Goal: Task Accomplishment & Management: Complete application form

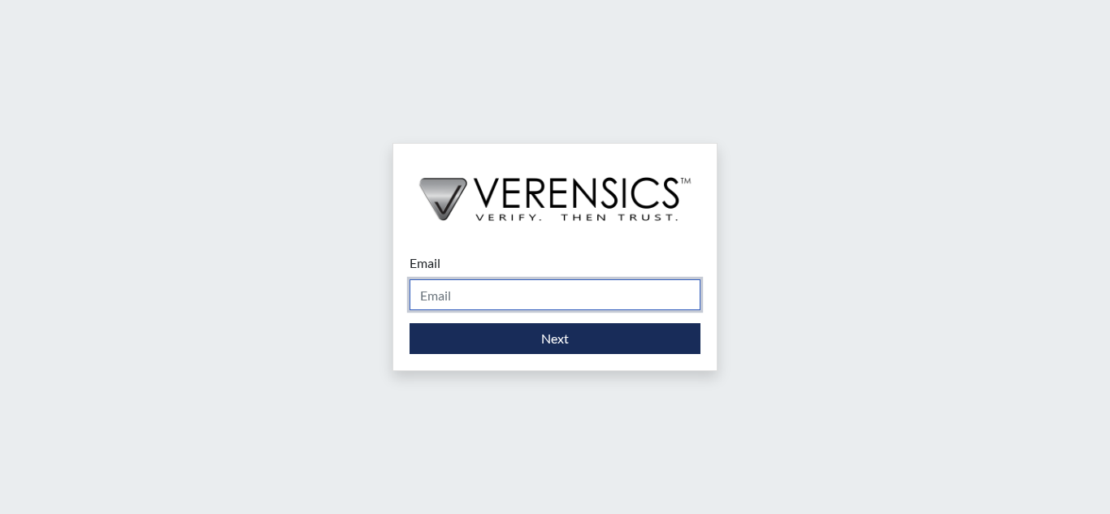
click at [580, 297] on input "Email" at bounding box center [554, 294] width 291 height 31
type input "[EMAIL_ADDRESS][PERSON_NAME][DOMAIN_NAME]"
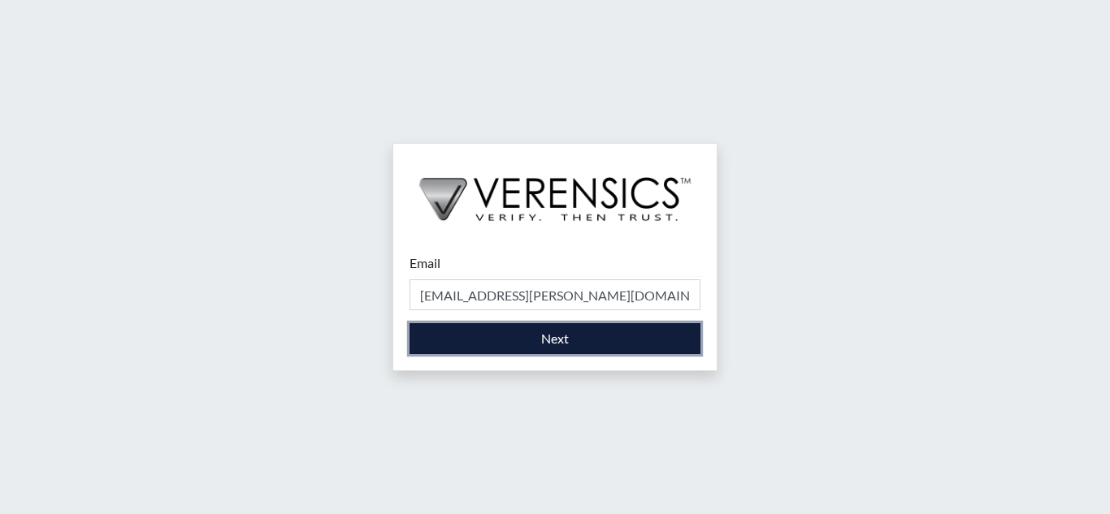
click at [566, 340] on button "Next" at bounding box center [554, 338] width 291 height 31
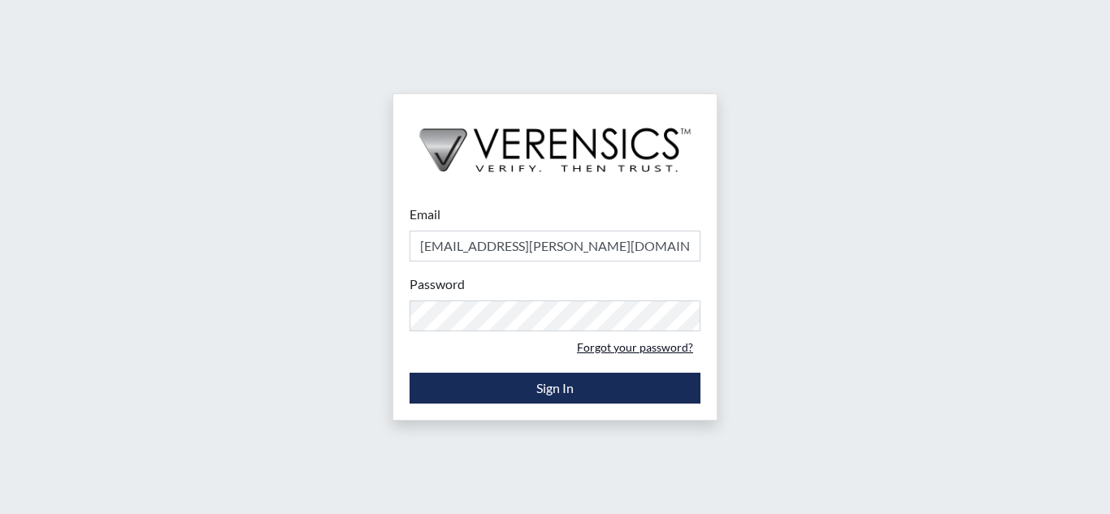
click at [600, 346] on link "Forgot your password?" at bounding box center [635, 347] width 131 height 25
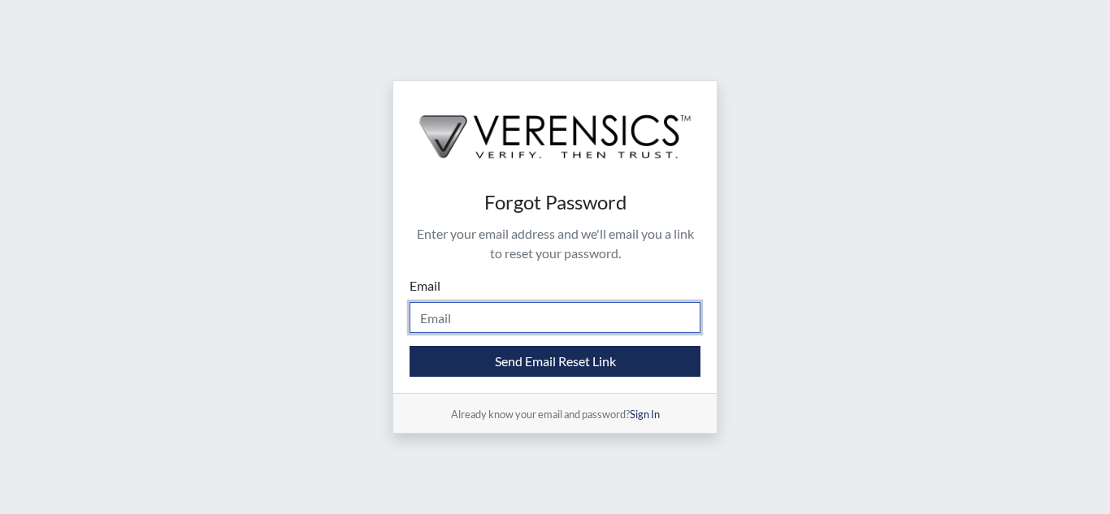
click at [523, 313] on input "Email" at bounding box center [554, 317] width 291 height 31
type input "[EMAIL_ADDRESS][PERSON_NAME][DOMAIN_NAME]"
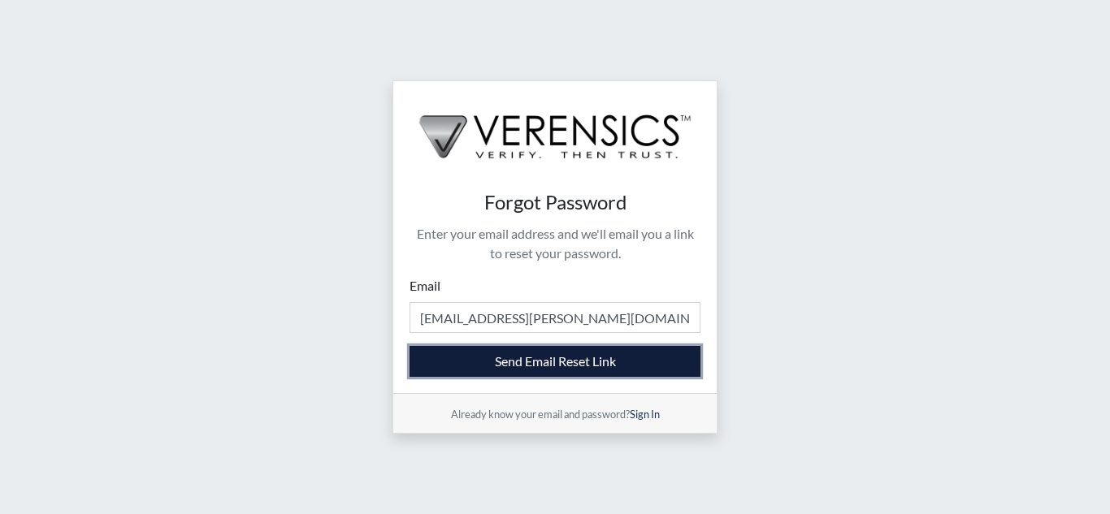
click at [535, 364] on button "Send Email Reset Link" at bounding box center [554, 361] width 291 height 31
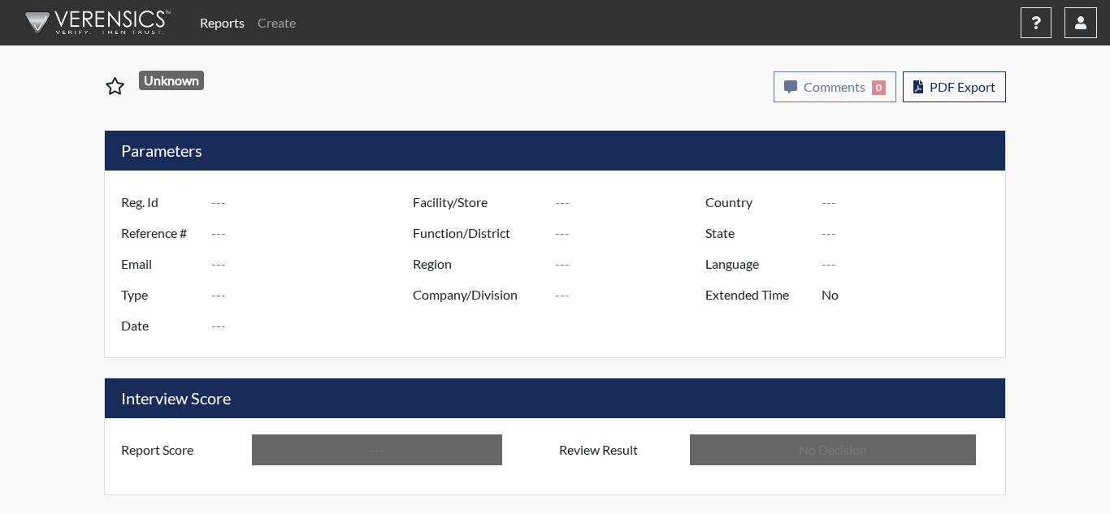
type input "JLK3388"
type input "50921"
type input "---"
type input "Corrections Pre-Employment"
type input "Aug 25, 2025"
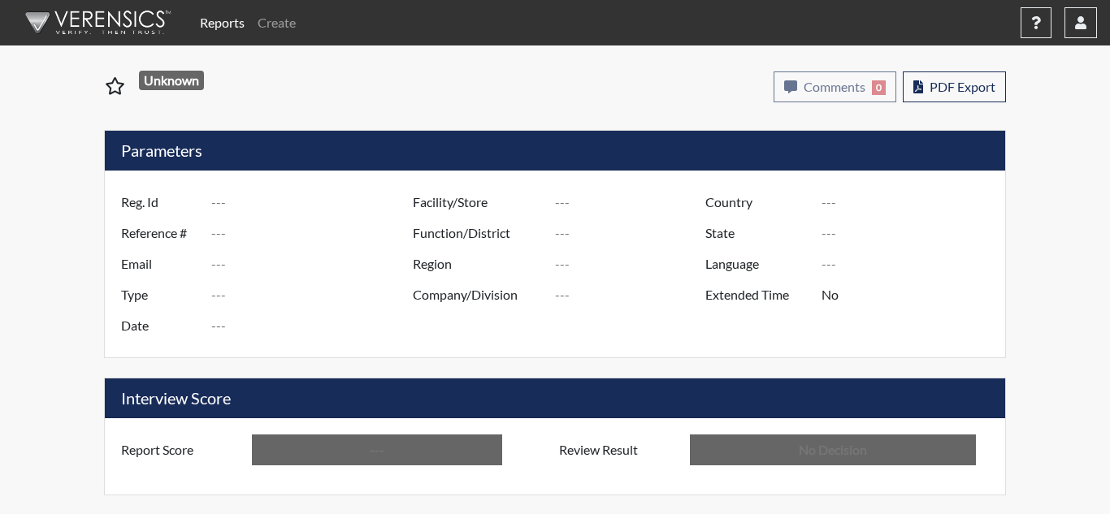
type input "United States"
type input "Georgia"
type input "English"
type input "Above Conditions"
type input "In Review"
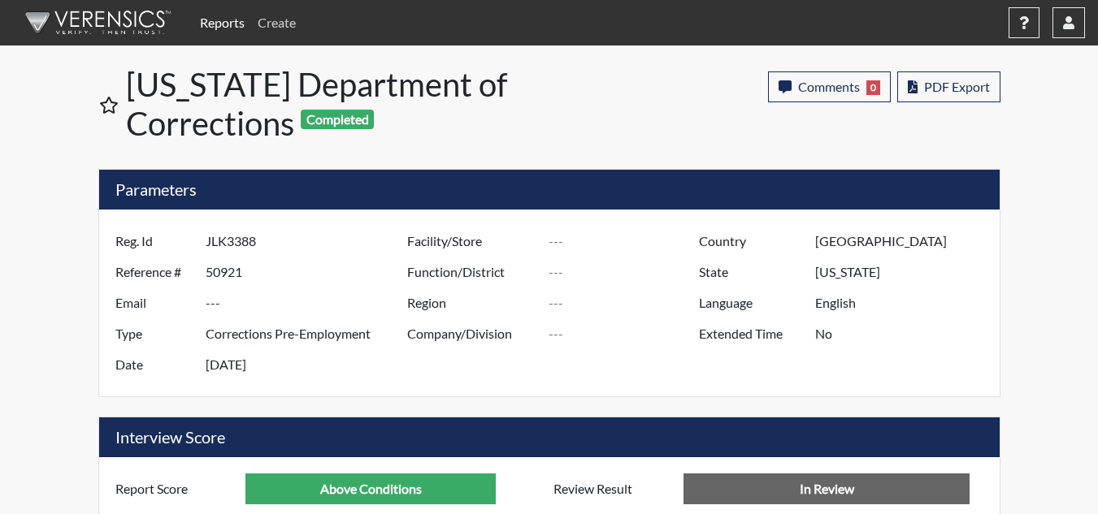
click at [274, 23] on link "Create" at bounding box center [276, 22] width 51 height 32
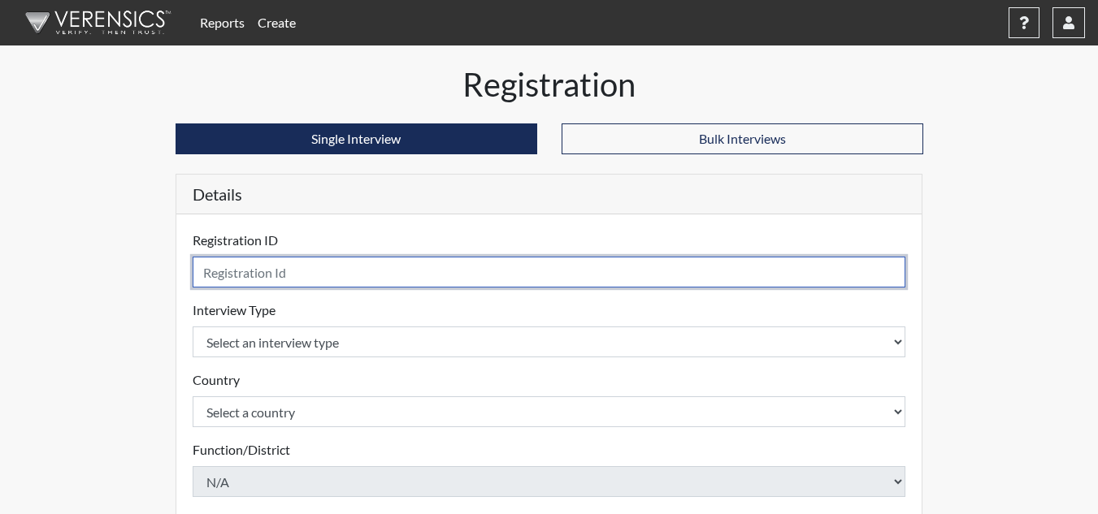
click at [324, 271] on input "text" at bounding box center [549, 272] width 713 height 31
type input "jsd9675"
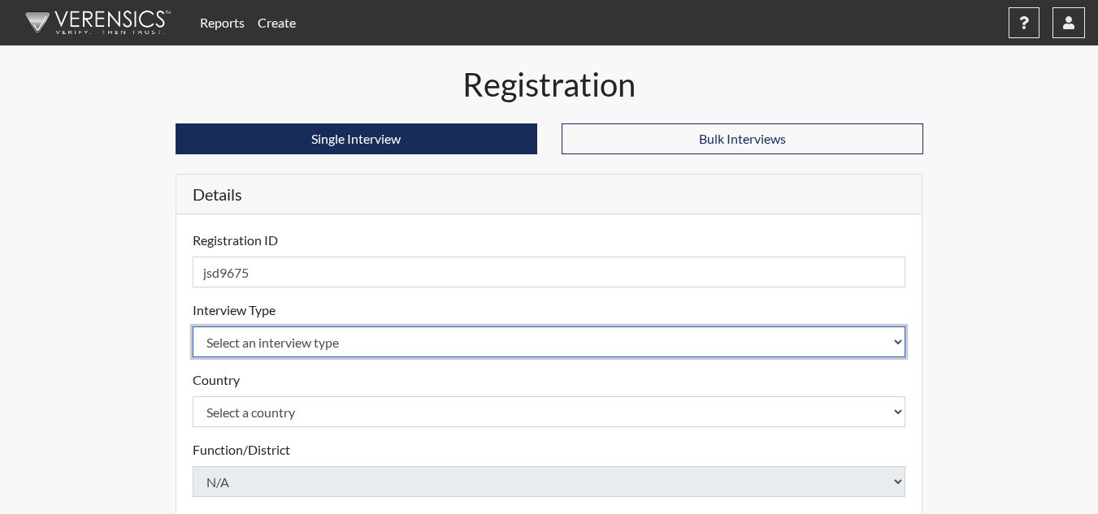
click at [352, 338] on select "Select an interview type Corrections Pre-Employment" at bounding box center [549, 342] width 713 height 31
select select "ff733e93-e1bf-11ea-9c9f-0eff0cf7eb8f"
click at [193, 327] on select "Select an interview type Corrections Pre-Employment" at bounding box center [549, 342] width 713 height 31
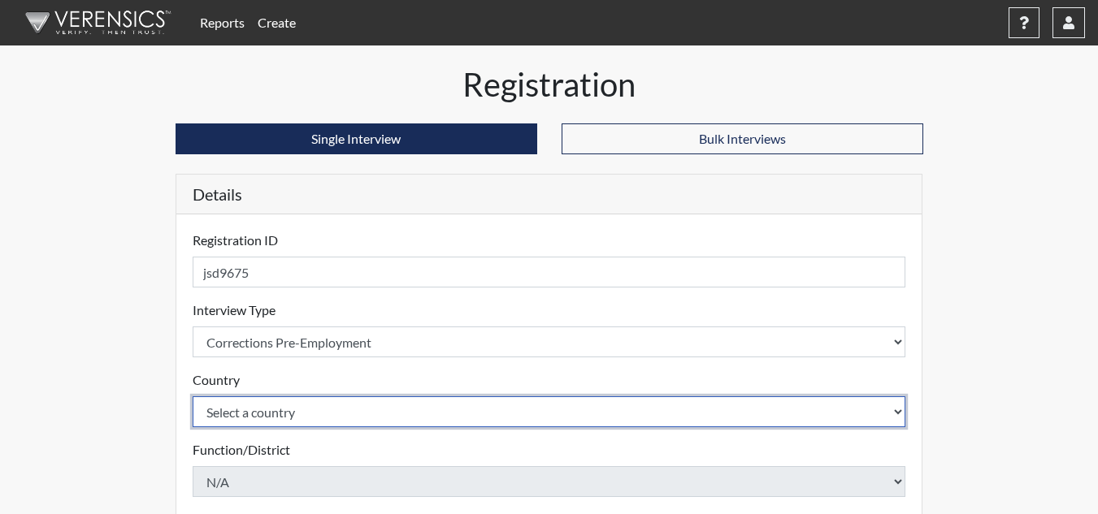
click at [372, 405] on select "Select a country United States Mexico" at bounding box center [549, 411] width 713 height 31
select select "united-states-of-america"
click at [193, 396] on select "Select a country United States Mexico" at bounding box center [549, 411] width 713 height 31
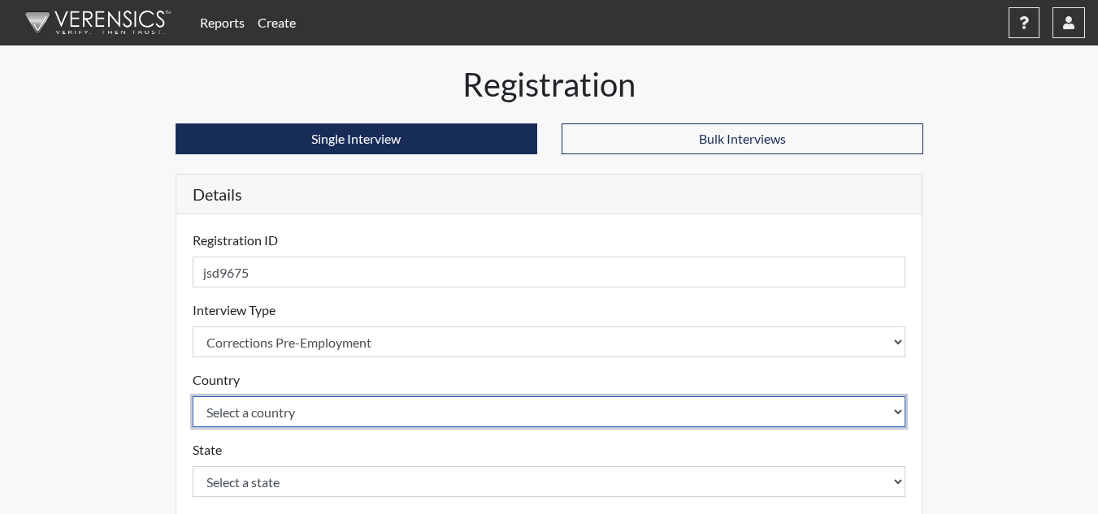
scroll to position [81, 0]
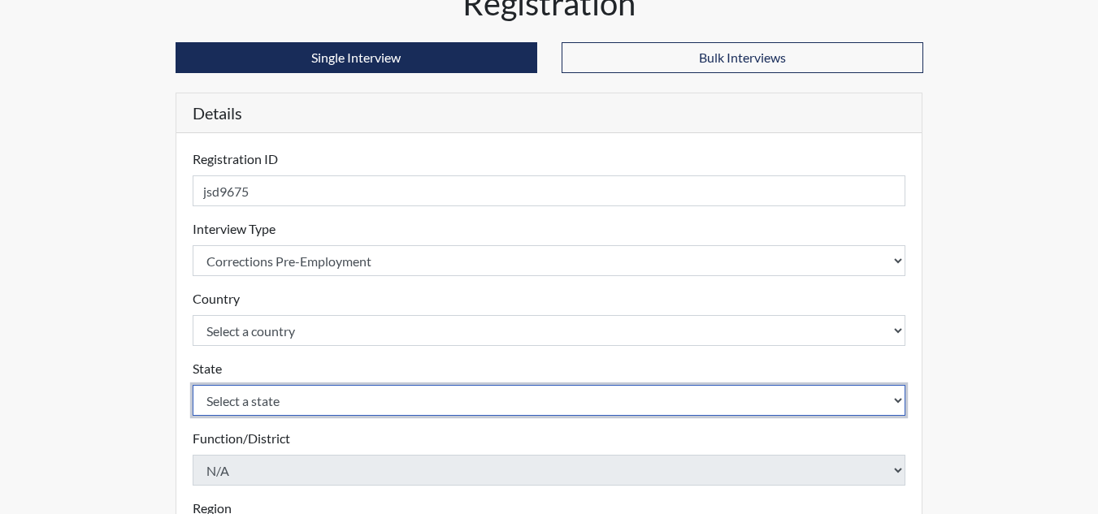
click at [336, 396] on select "Select a state Alabama Alaska Arizona Arkansas California Colorado Connecticut …" at bounding box center [549, 400] width 713 height 31
select select "GA"
click at [193, 385] on select "Select a state Alabama Alaska Arizona Arkansas California Colorado Connecticut …" at bounding box center [549, 400] width 713 height 31
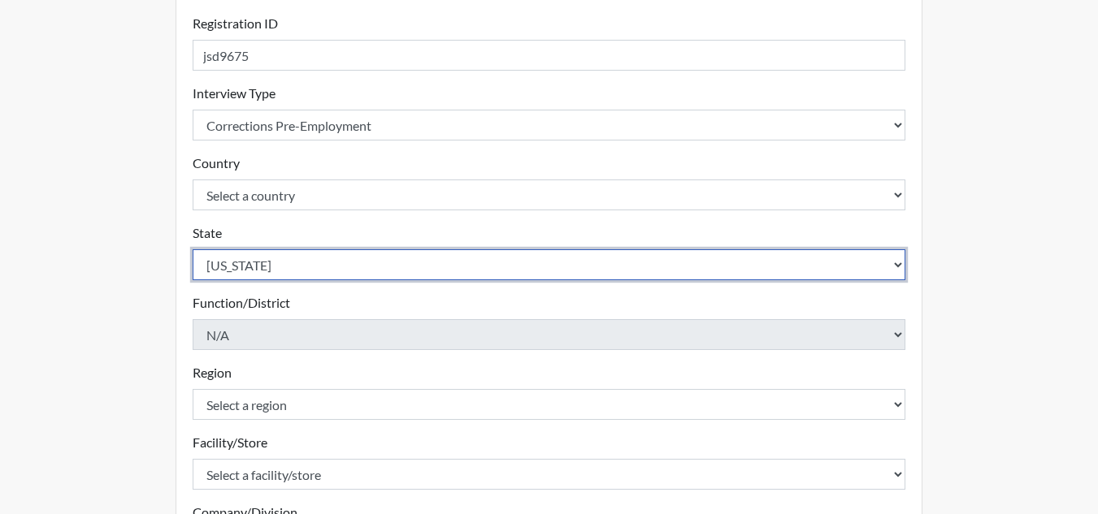
scroll to position [244, 0]
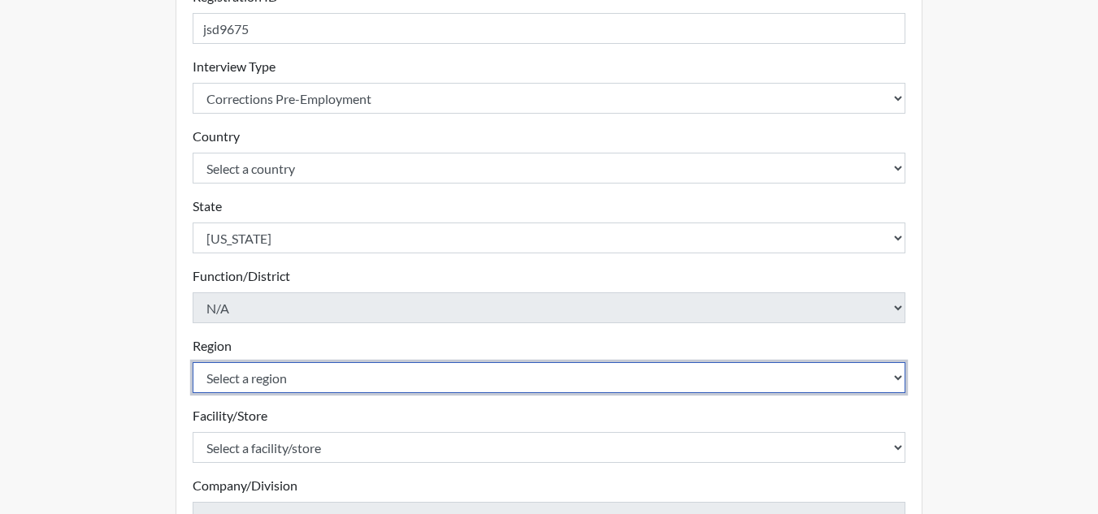
click at [402, 383] on select "Select a region Southwest Region" at bounding box center [549, 377] width 713 height 31
select select "51976826-f18e-4b67-8d3b-b0a0fa2f97ff"
click at [193, 362] on select "Select a region Southwest Region" at bounding box center [549, 377] width 713 height 31
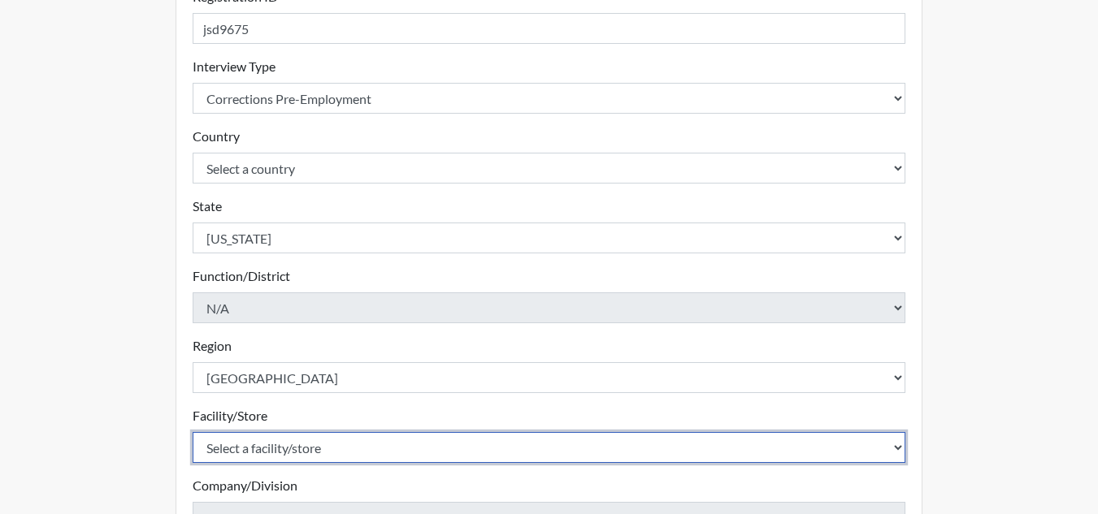
click at [390, 444] on select "Select a facility/store Bleckley PDC Pulaski SP" at bounding box center [549, 447] width 713 height 31
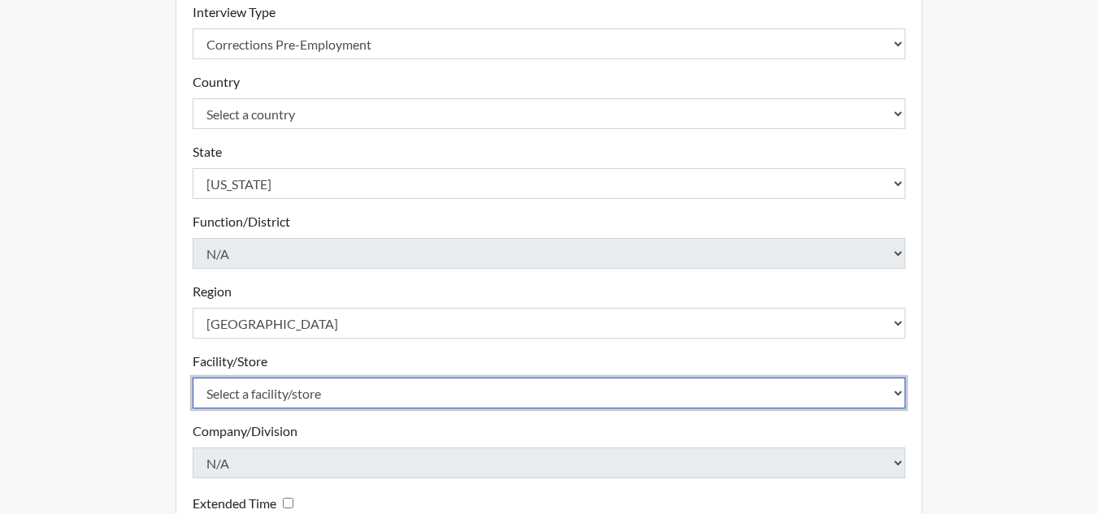
scroll to position [325, 0]
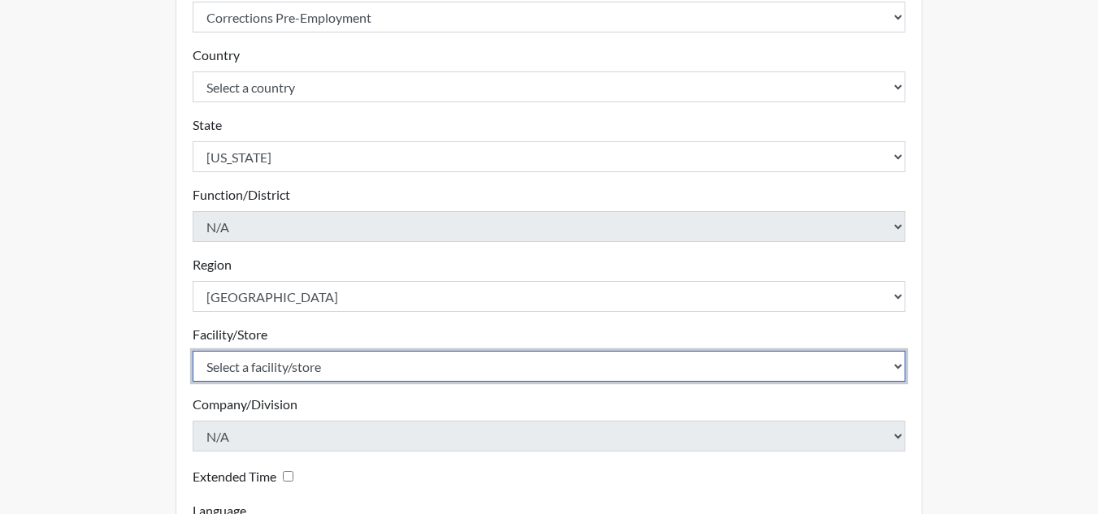
click at [388, 360] on select "Select a facility/store Bleckley PDC Pulaski SP" at bounding box center [549, 366] width 713 height 31
select select "07d467a1-a762-4c04-a0fd-01b52b78d04c"
click at [193, 351] on select "Select a facility/store Bleckley PDC Pulaski SP" at bounding box center [549, 366] width 713 height 31
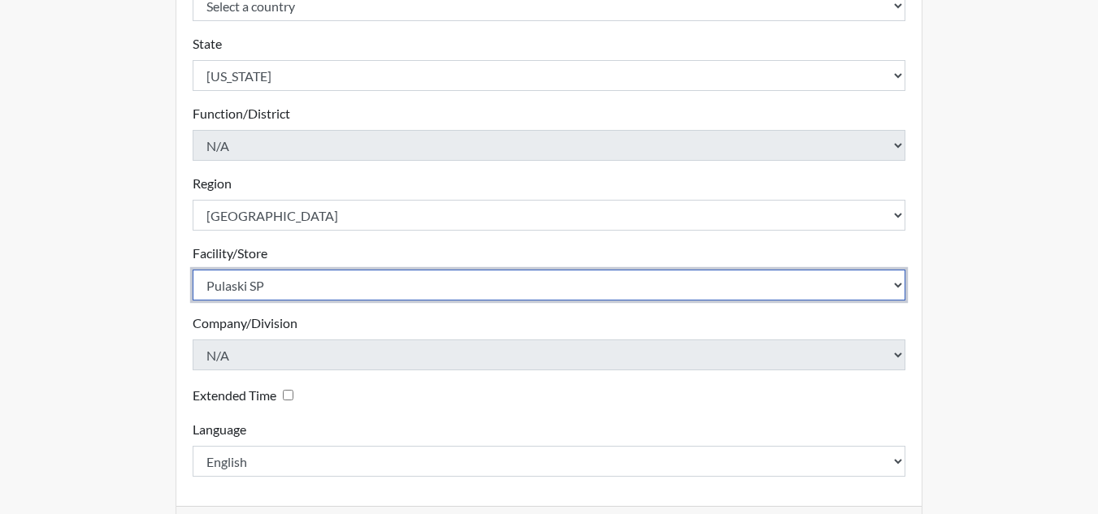
scroll to position [470, 0]
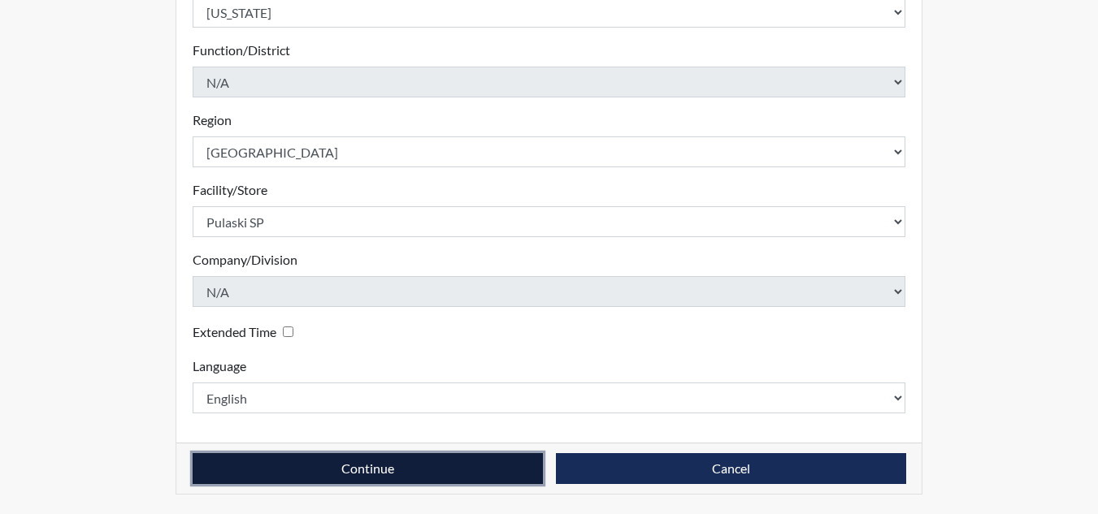
click at [426, 467] on button "Continue" at bounding box center [368, 468] width 350 height 31
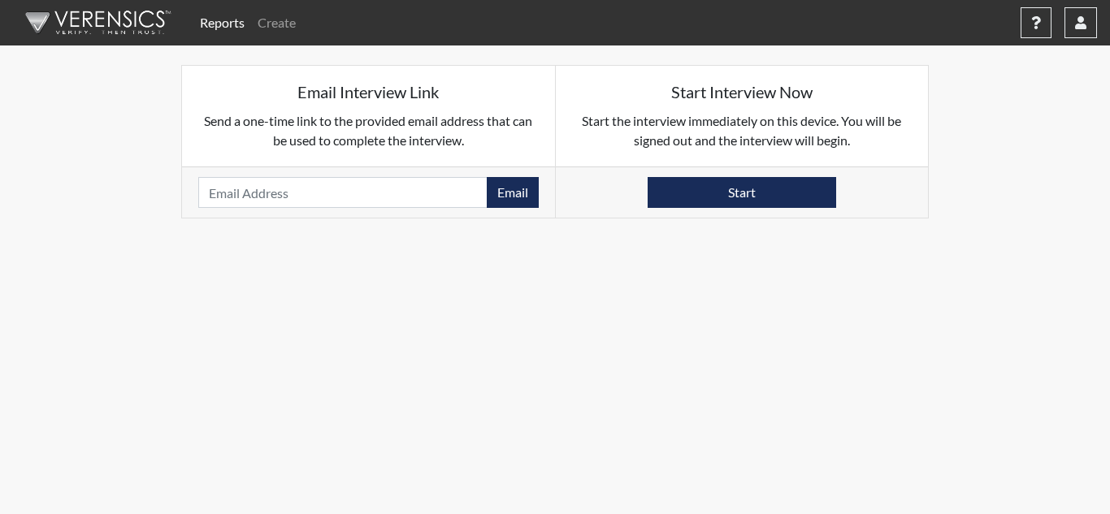
click at [210, 22] on link "Reports" at bounding box center [222, 22] width 58 height 32
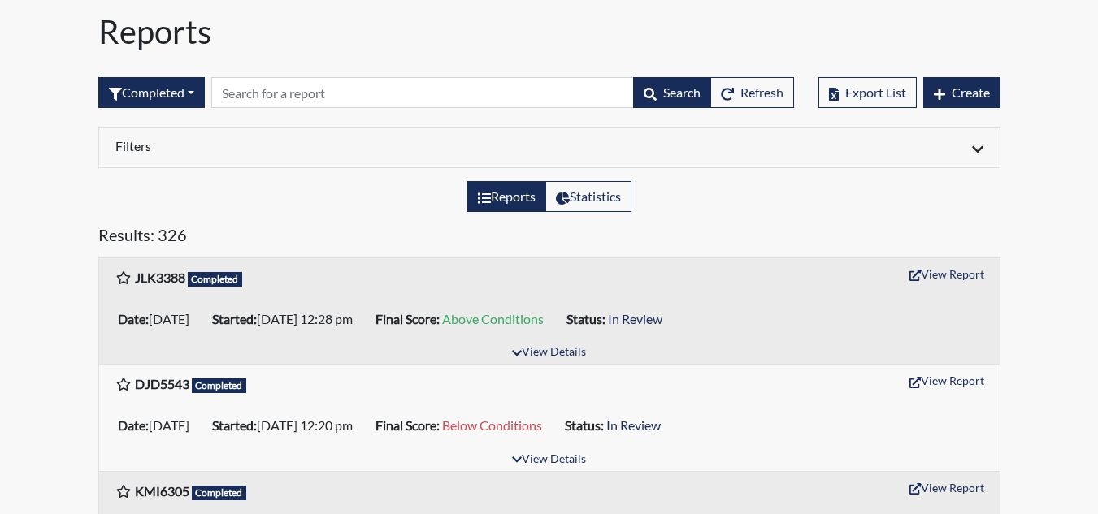
scroll to position [81, 0]
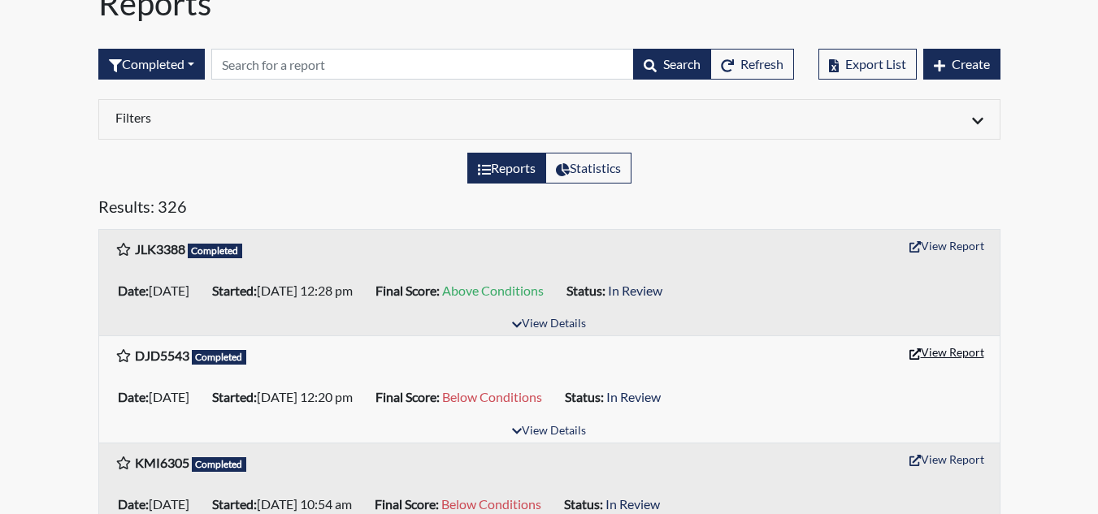
click at [961, 353] on button "View Report" at bounding box center [946, 352] width 89 height 25
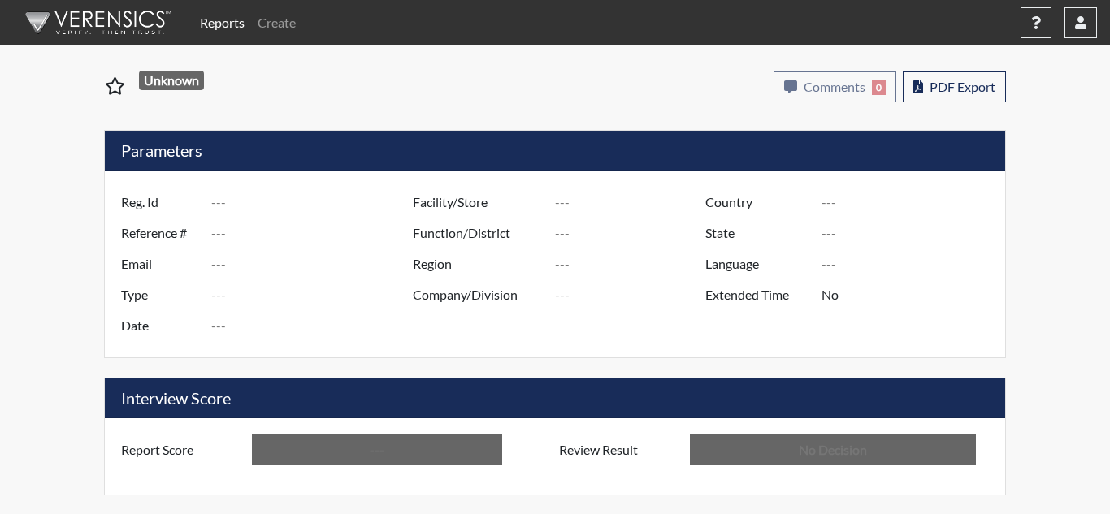
type input "DJD5543"
type input "50920"
type input "---"
type input "Corrections Pre-Employment"
type input "Aug 25, 2025"
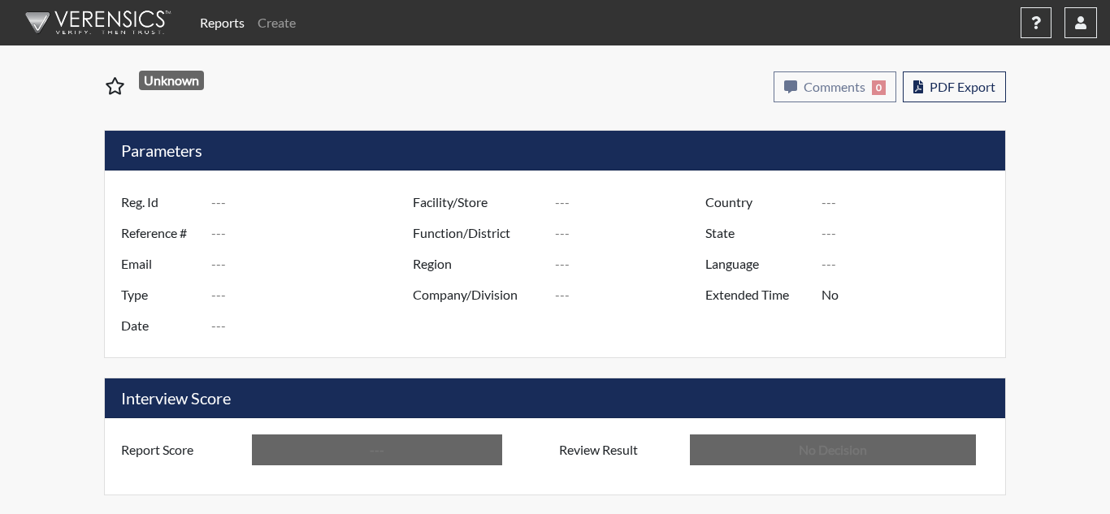
type input "United States"
type input "Georgia"
type input "English"
type input "Below Conditions"
type input "In Review"
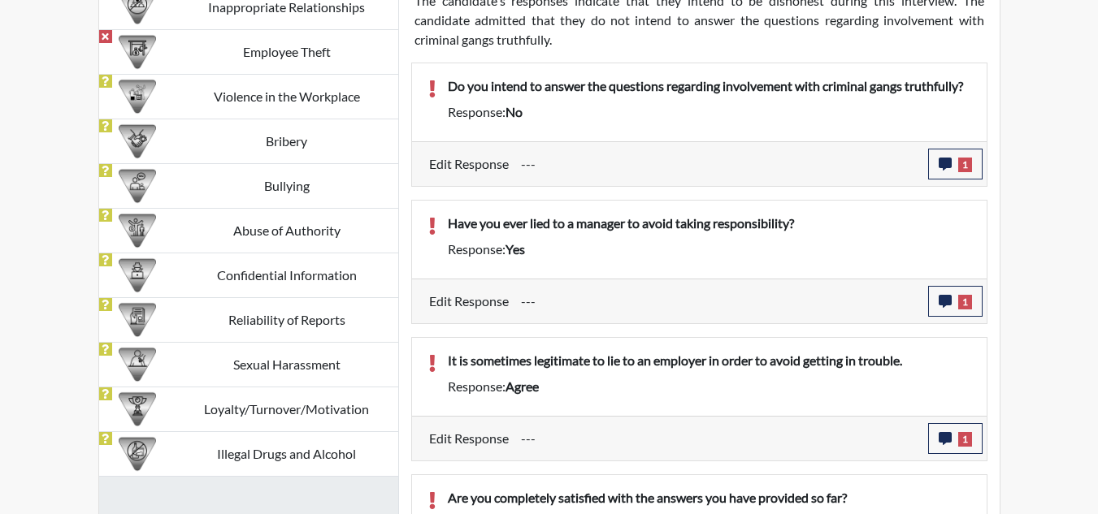
scroll to position [1137, 0]
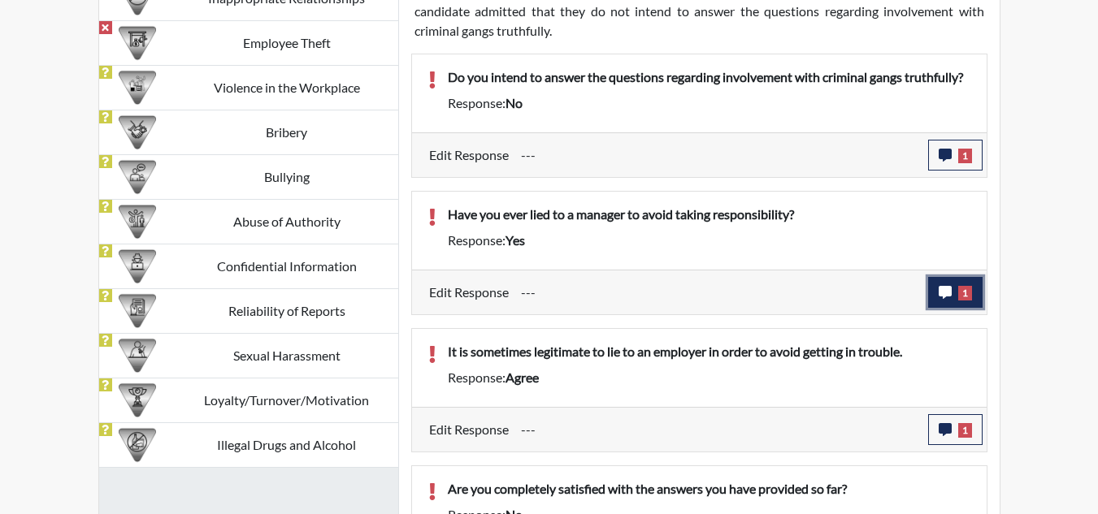
click at [961, 293] on span "1" at bounding box center [965, 293] width 14 height 15
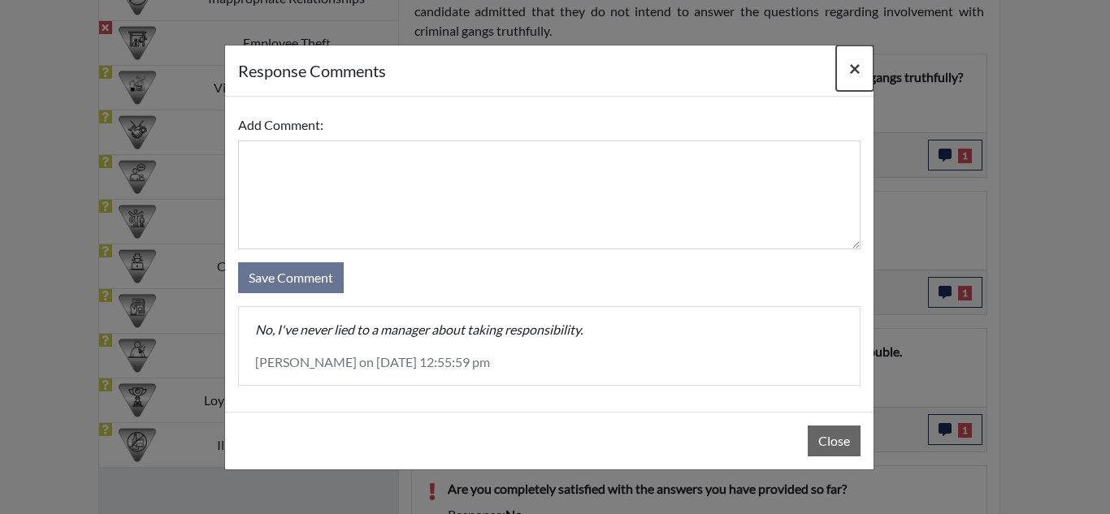
click at [856, 69] on span "×" at bounding box center [854, 68] width 11 height 24
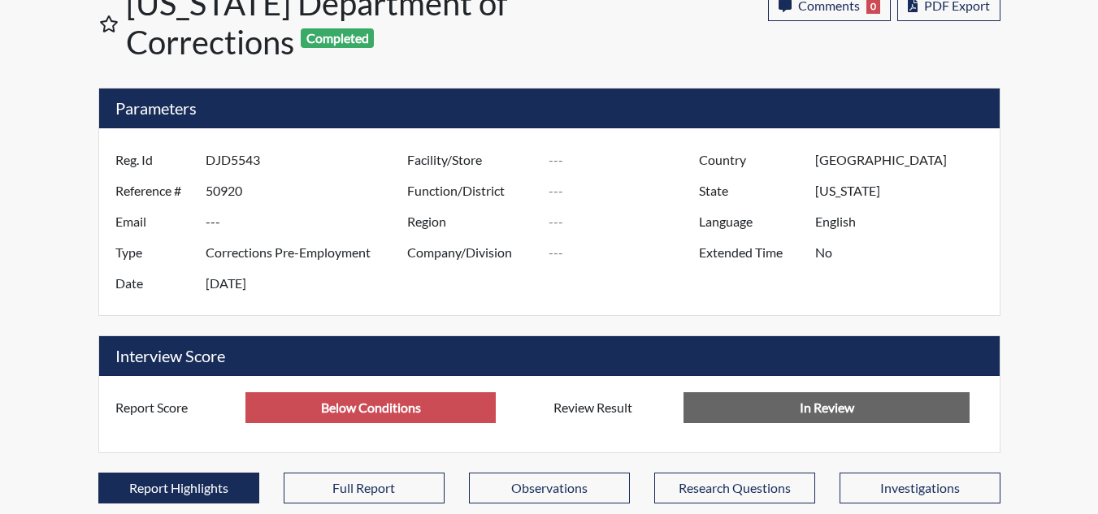
scroll to position [0, 0]
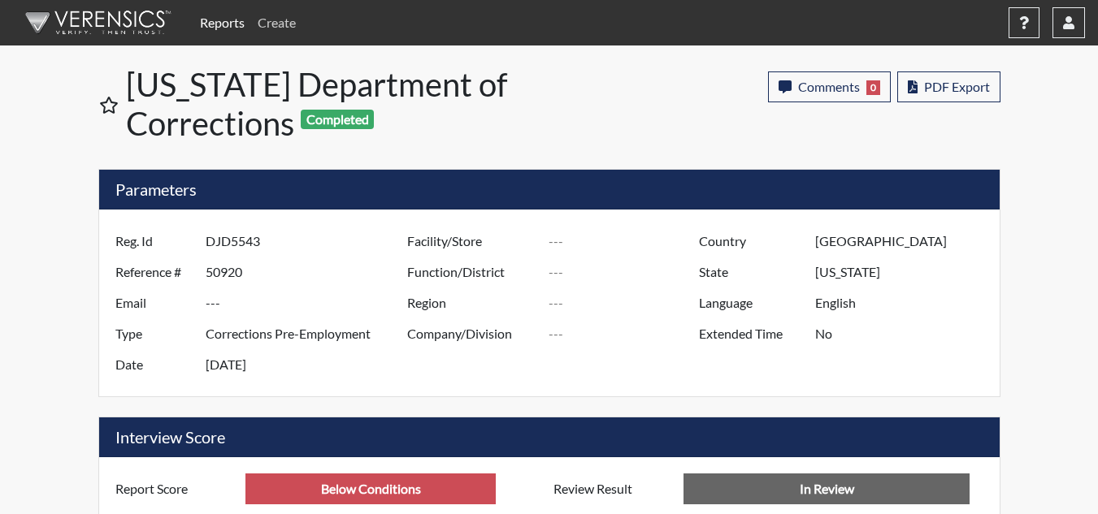
click at [291, 19] on link "Create" at bounding box center [276, 22] width 51 height 32
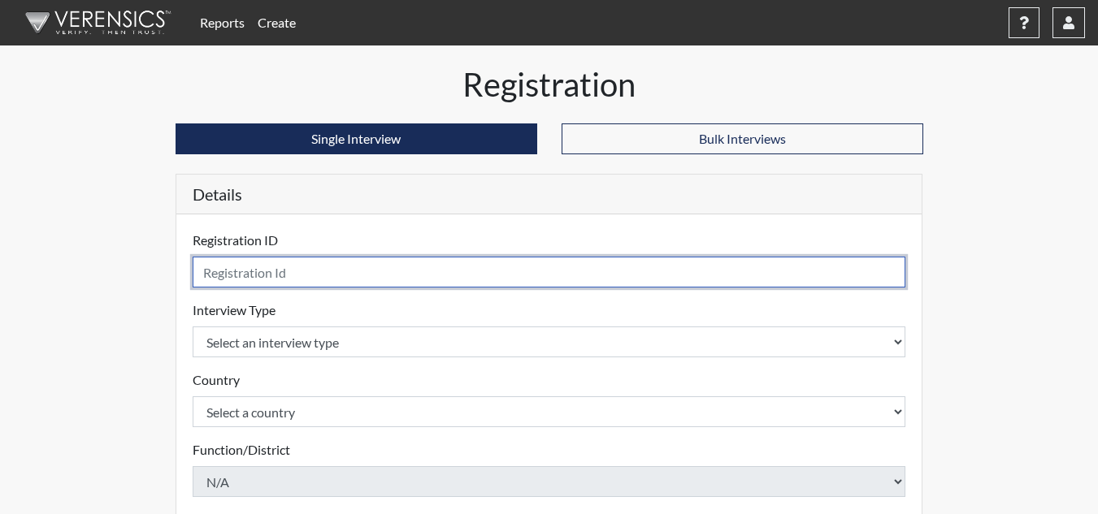
click at [353, 271] on input "text" at bounding box center [549, 272] width 713 height 31
type input "sc0835"
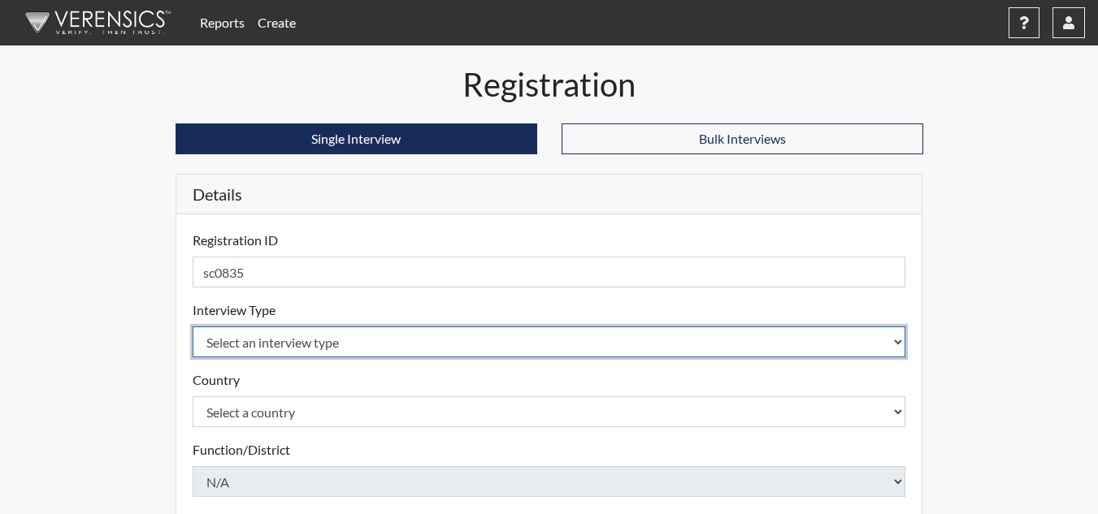
click at [379, 340] on select "Select an interview type Corrections Pre-Employment" at bounding box center [549, 342] width 713 height 31
select select "ff733e93-e1bf-11ea-9c9f-0eff0cf7eb8f"
click at [193, 327] on select "Select an interview type Corrections Pre-Employment" at bounding box center [549, 342] width 713 height 31
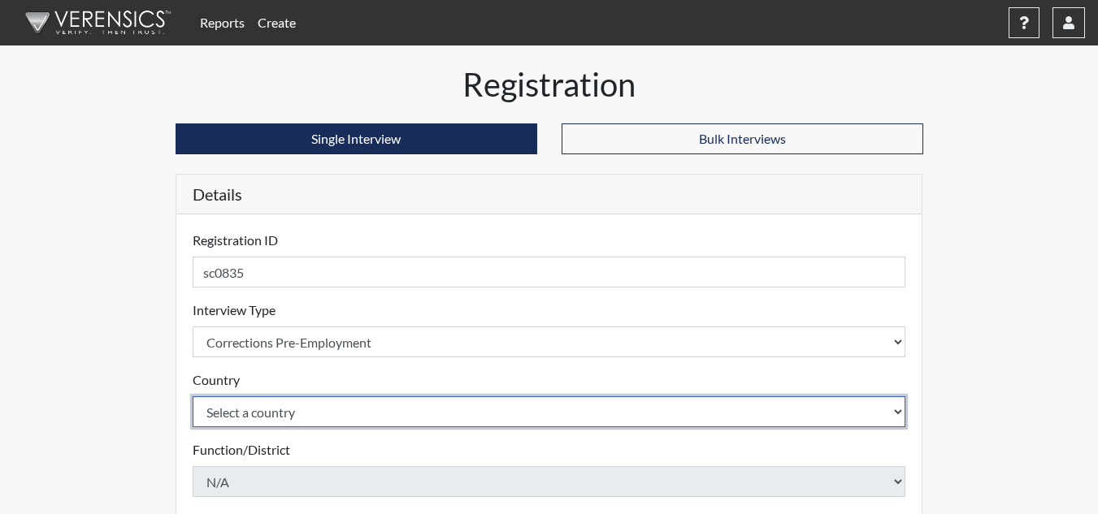
click at [368, 405] on select "Select a country United States Mexico" at bounding box center [549, 411] width 713 height 31
select select "united-states-of-america"
click at [193, 396] on select "Select a country United States Mexico" at bounding box center [549, 411] width 713 height 31
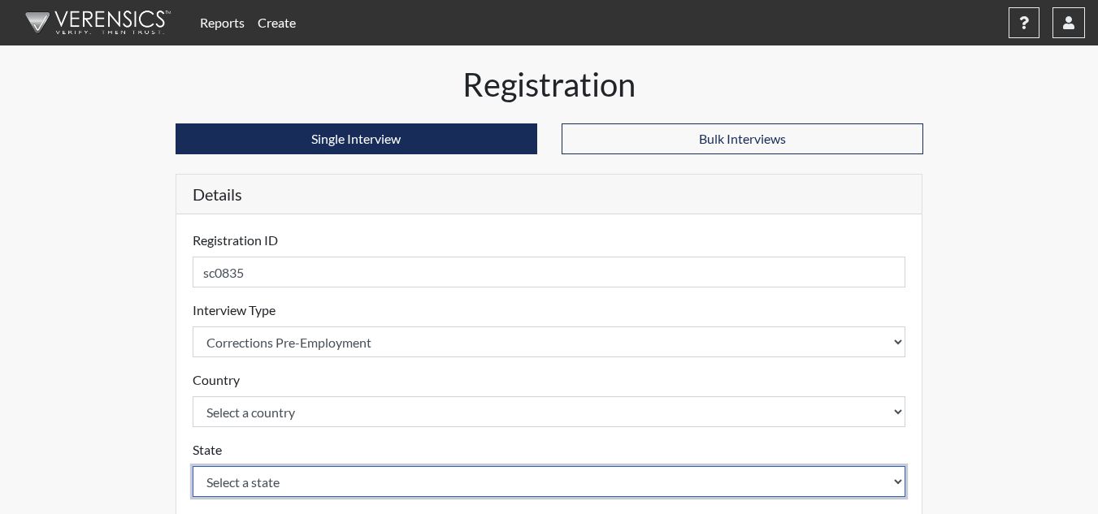
click at [348, 475] on select "Select a state Alabama Alaska Arizona Arkansas California Colorado Connecticut …" at bounding box center [549, 481] width 713 height 31
select select "GA"
click at [193, 466] on select "Select a state Alabama Alaska Arizona Arkansas California Colorado Connecticut …" at bounding box center [549, 481] width 713 height 31
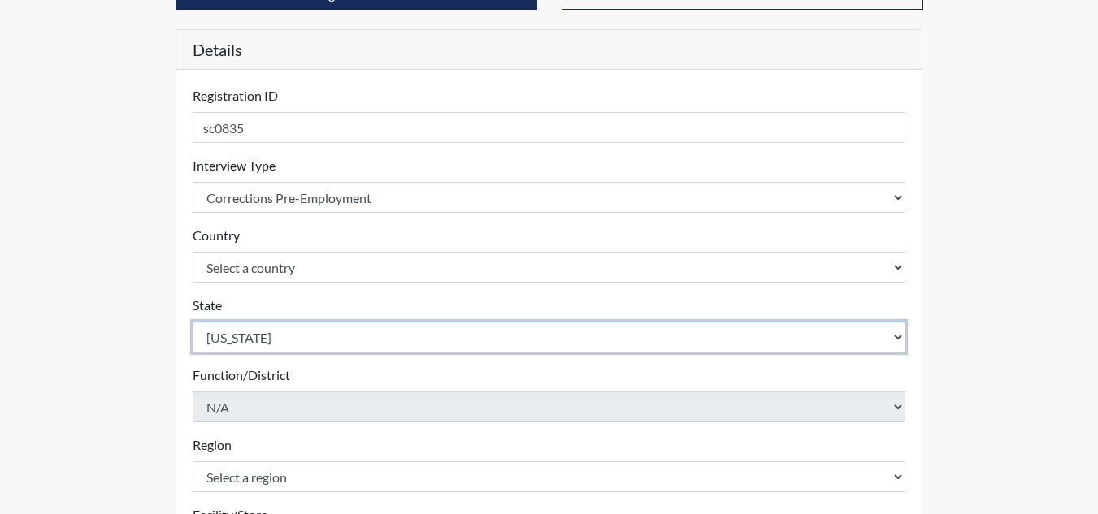
scroll to position [162, 0]
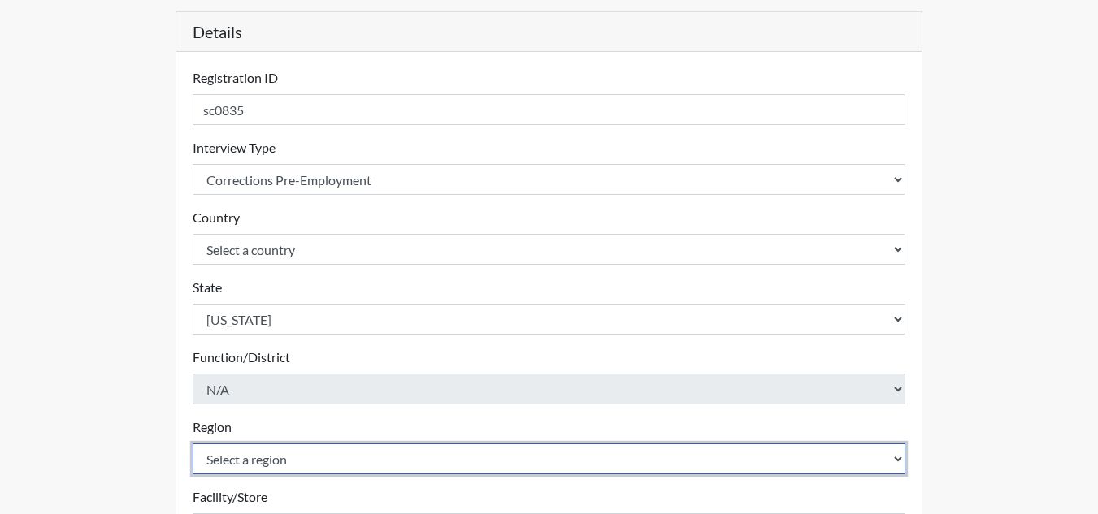
click at [346, 457] on select "Select a region Southwest Region" at bounding box center [549, 459] width 713 height 31
select select "51976826-f18e-4b67-8d3b-b0a0fa2f97ff"
click at [193, 444] on select "Select a region Southwest Region" at bounding box center [549, 459] width 713 height 31
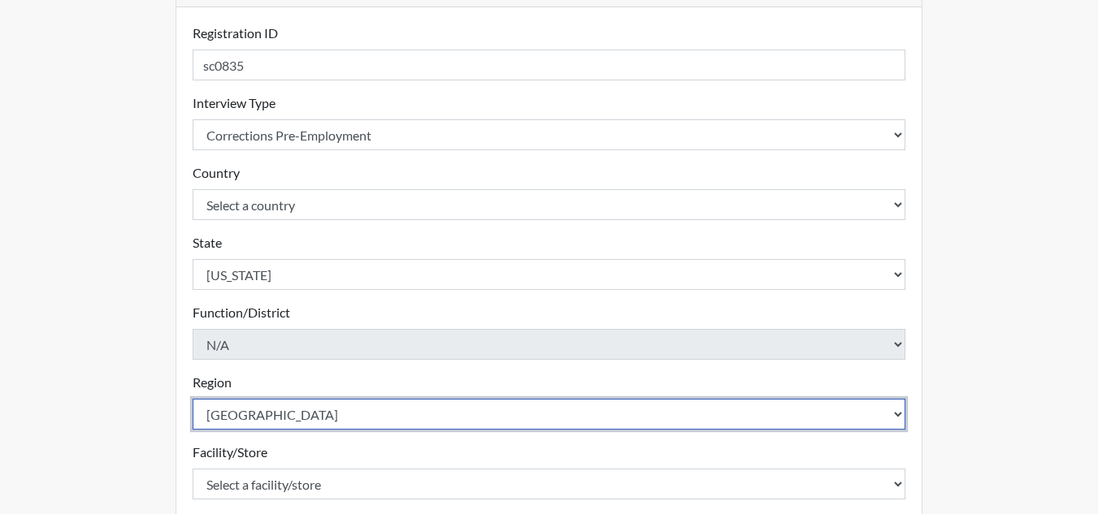
scroll to position [244, 0]
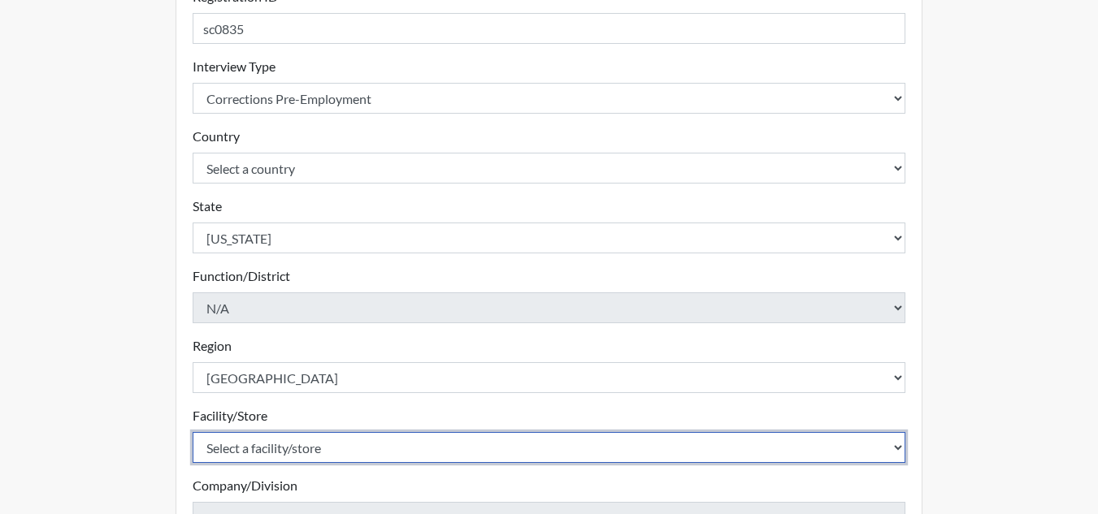
click at [324, 448] on select "Select a facility/store Bleckley PDC Pulaski SP" at bounding box center [549, 447] width 713 height 31
select select "07d467a1-a762-4c04-a0fd-01b52b78d04c"
click at [193, 432] on select "Select a facility/store Bleckley PDC Pulaski SP" at bounding box center [549, 447] width 713 height 31
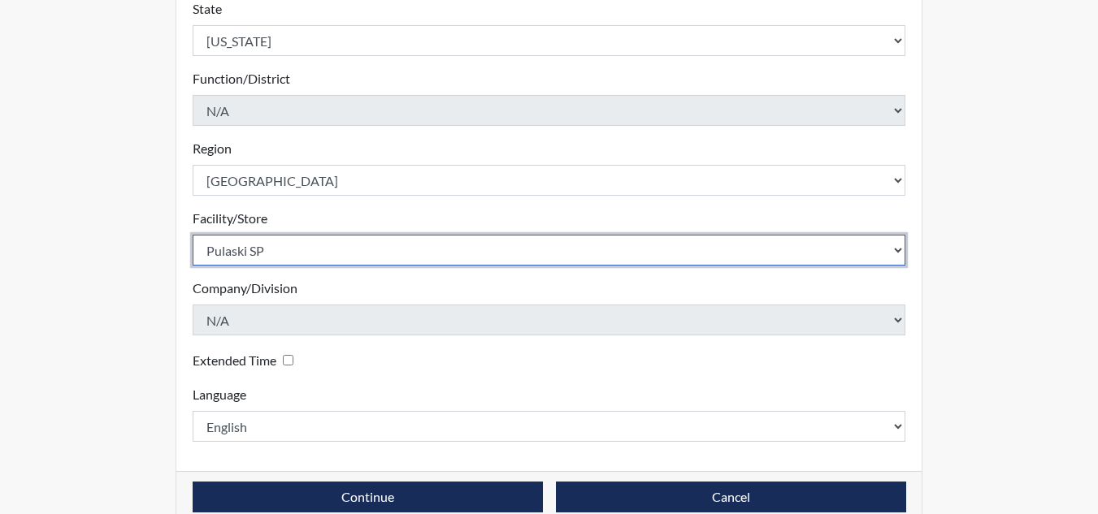
scroll to position [470, 0]
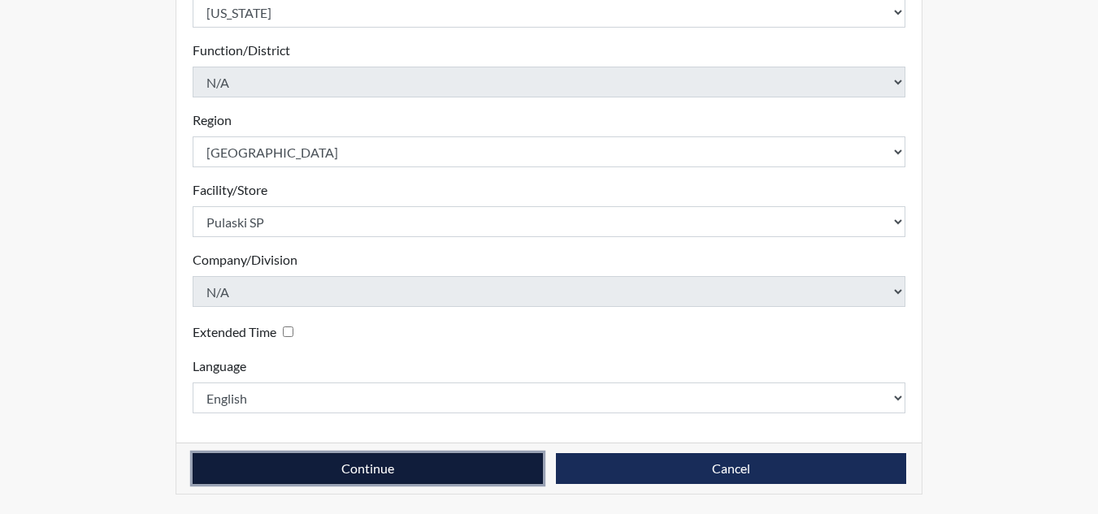
click at [438, 466] on button "Continue" at bounding box center [368, 468] width 350 height 31
